Goal: Find specific page/section: Find specific page/section

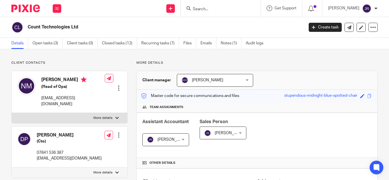
click at [225, 8] on input "Search" at bounding box center [217, 9] width 51 height 5
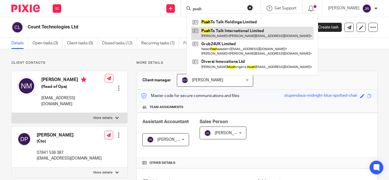
type input "push"
click at [250, 35] on link at bounding box center [252, 33] width 123 height 13
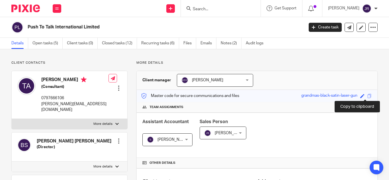
click at [368, 98] on span at bounding box center [370, 96] width 4 height 4
click at [207, 10] on input "Search" at bounding box center [217, 9] width 51 height 5
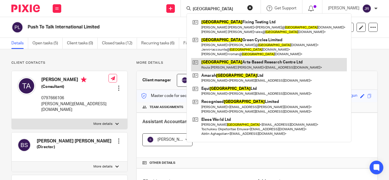
type input "[GEOGRAPHIC_DATA]"
click at [244, 61] on link at bounding box center [269, 64] width 156 height 13
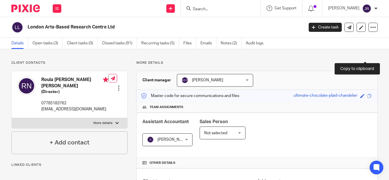
scroll to position [38, 0]
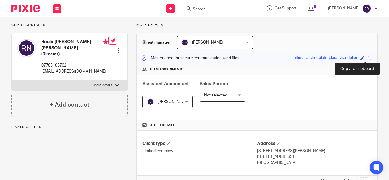
click at [368, 58] on span at bounding box center [370, 58] width 4 height 4
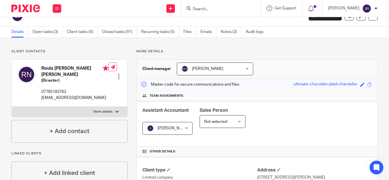
scroll to position [0, 0]
